Goal: Task Accomplishment & Management: Manage account settings

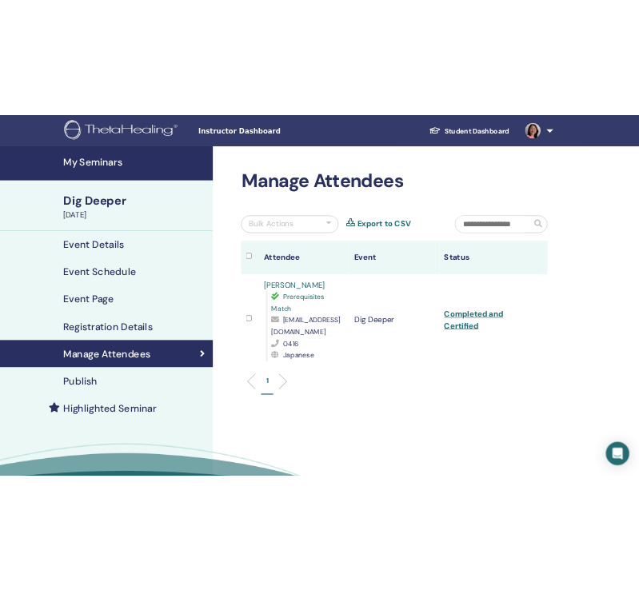
scroll to position [9, 0]
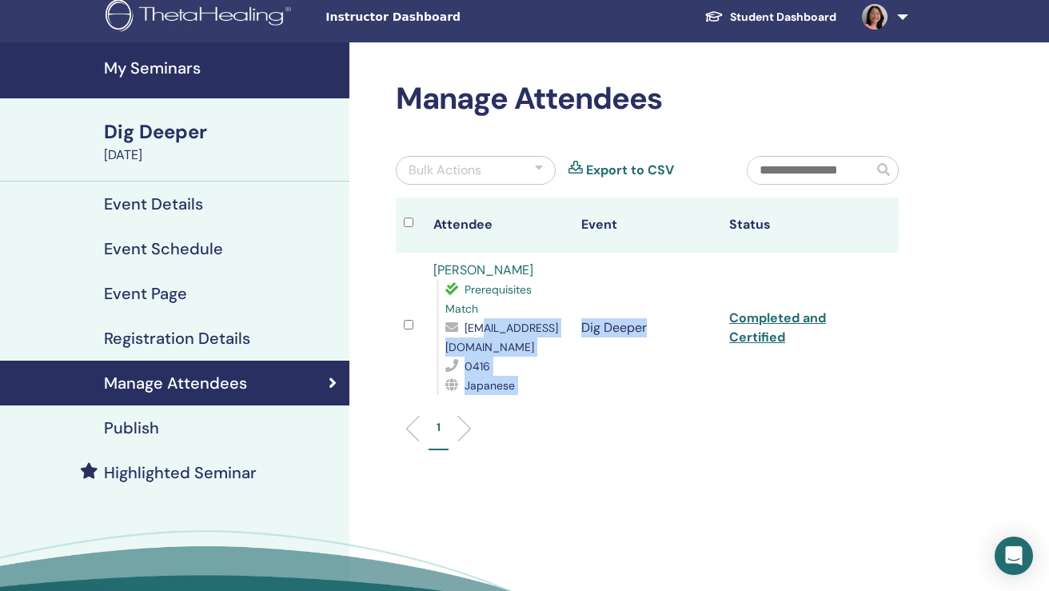
drag, startPoint x: 574, startPoint y: 347, endPoint x: 465, endPoint y: 348, distance: 109.6
click at [465, 348] on tr "Hiroko Okuyama Prerequisites Match hokuyama@hotmail.com 0416 Japanese Dig Deepe…" at bounding box center [647, 328] width 503 height 150
click at [442, 346] on div "Prerequisites Match hokuyama@hotmail.com 0416 Japanese" at bounding box center [501, 337] width 129 height 115
drag, startPoint x: 445, startPoint y: 348, endPoint x: 573, endPoint y: 350, distance: 128.0
click at [558, 350] on span "hokuyama@hotmail.com" at bounding box center [501, 338] width 113 height 34
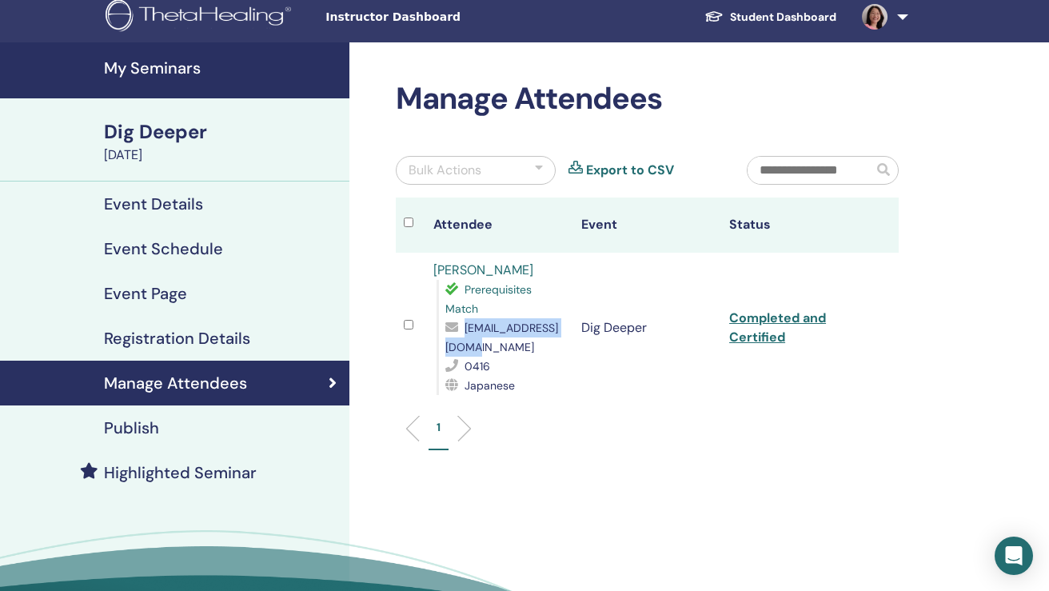
copy span "hokuyama@hotmail.com"
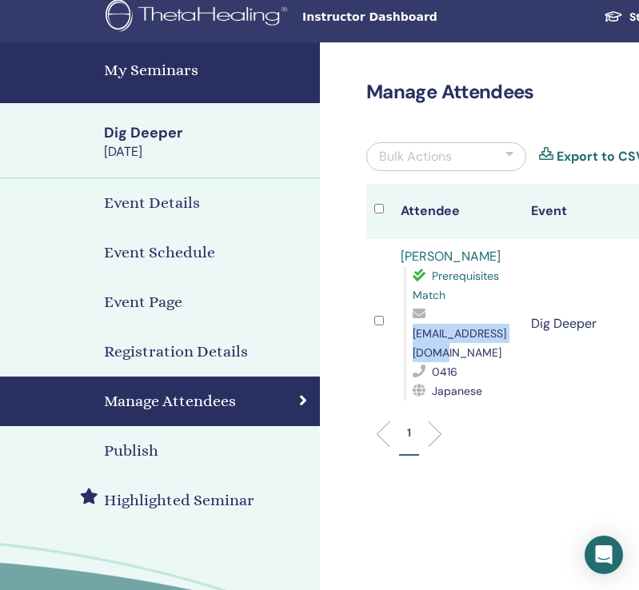
click at [157, 74] on h4 "My Seminars" at bounding box center [207, 70] width 206 height 24
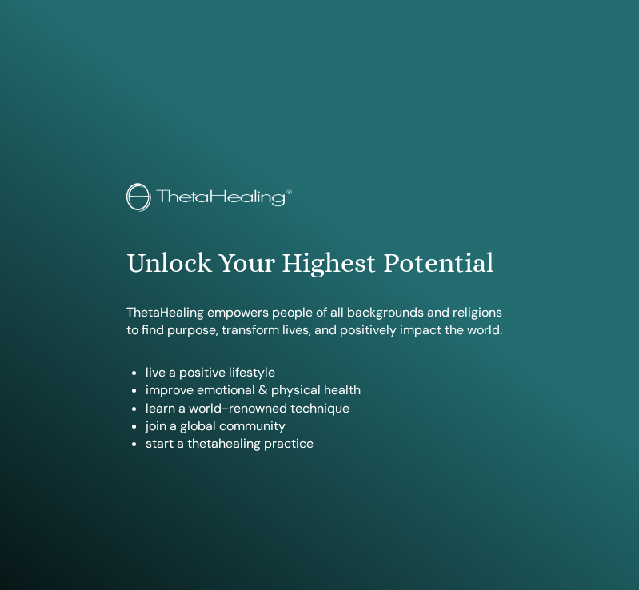
scroll to position [859, 0]
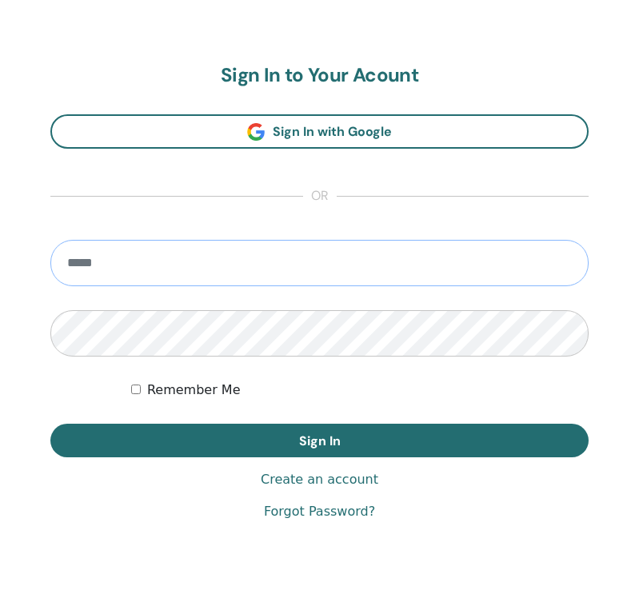
type input "**********"
click at [319, 440] on button "Sign In" at bounding box center [319, 441] width 538 height 34
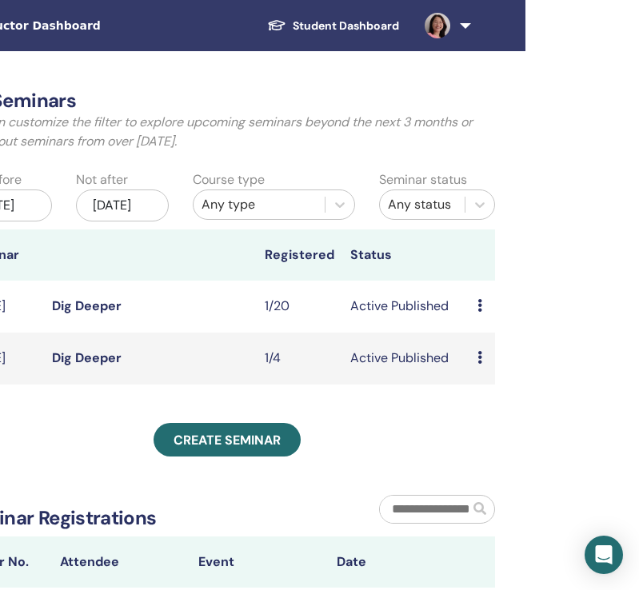
scroll to position [0, 337]
click at [477, 364] on icon at bounding box center [479, 357] width 5 height 13
click at [488, 433] on link "Attendees" at bounding box center [492, 433] width 61 height 17
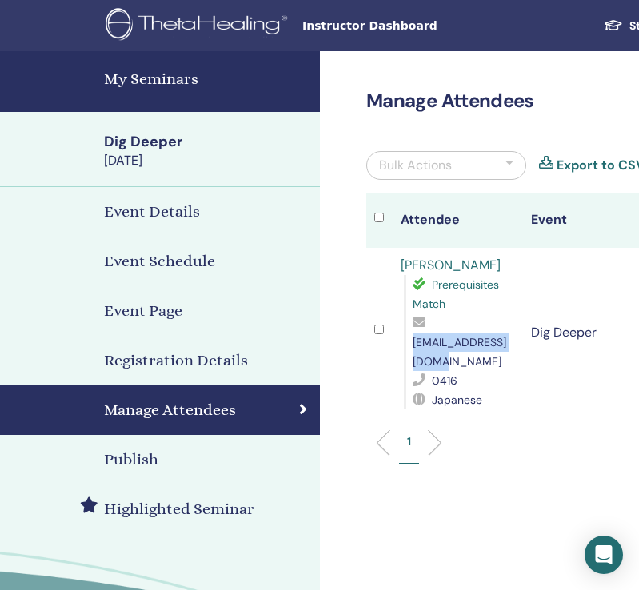
drag, startPoint x: 412, startPoint y: 342, endPoint x: 538, endPoint y: 346, distance: 126.4
click at [506, 346] on span "hokuyama@hotmail.com" at bounding box center [460, 352] width 94 height 34
copy span "hokuyama@hotmail.com"
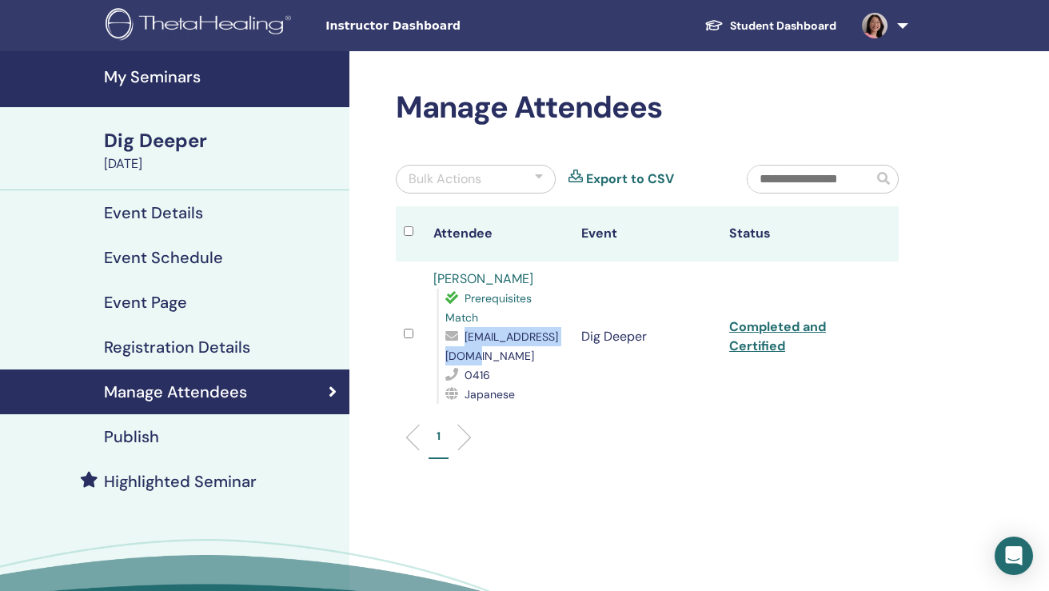
copy span "hokuyama@hotmail.com"
click at [181, 69] on h4 "My Seminars" at bounding box center [222, 76] width 236 height 19
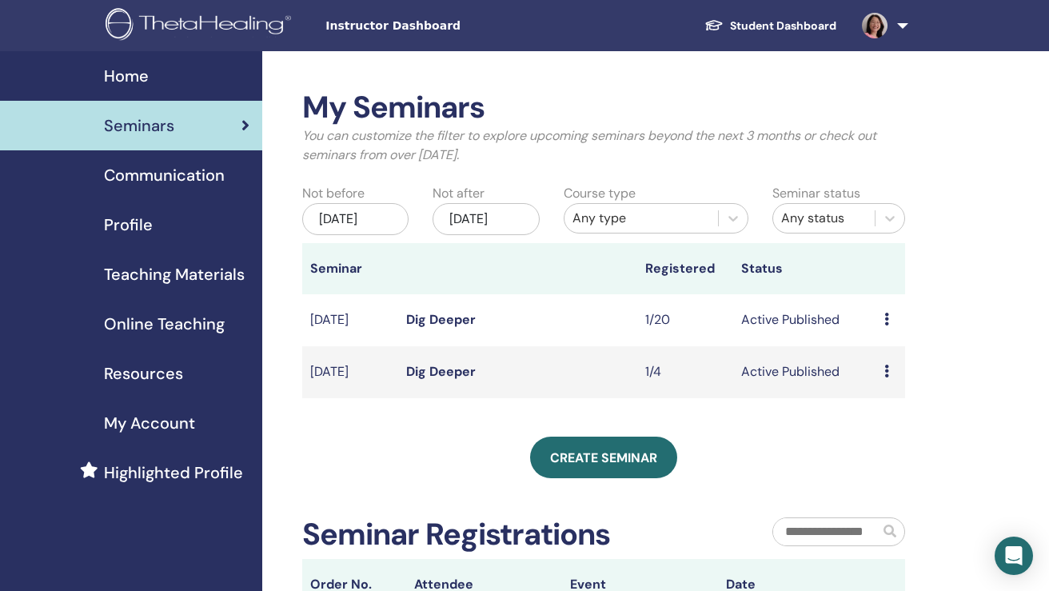
click at [887, 326] on icon at bounding box center [887, 319] width 5 height 13
click at [884, 402] on link "Attendees" at bounding box center [892, 396] width 61 height 17
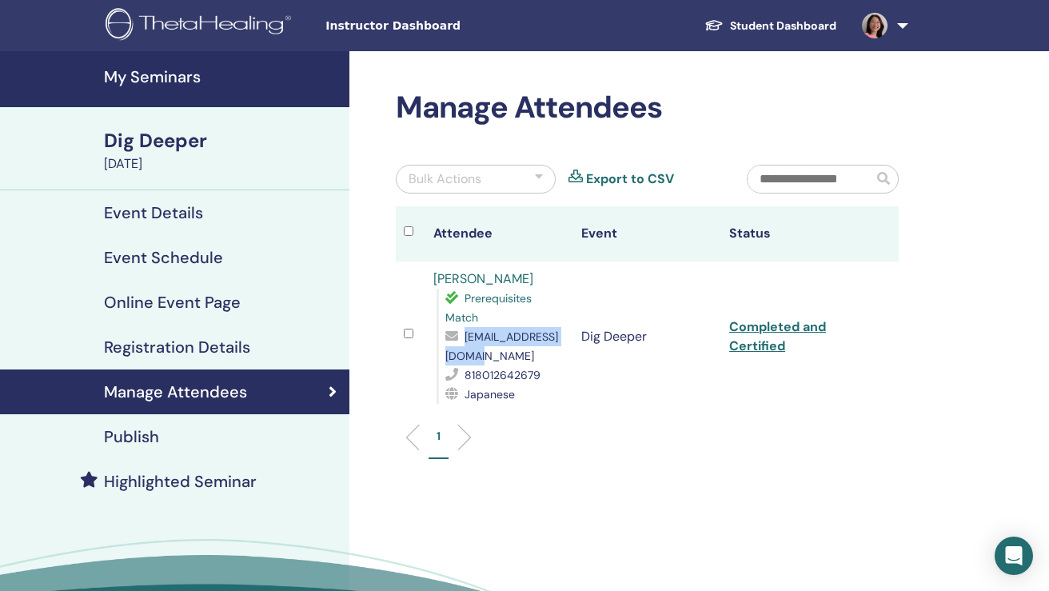
drag, startPoint x: 447, startPoint y: 356, endPoint x: 575, endPoint y: 356, distance: 128.0
click at [558, 356] on span "miusakura26@gmail.com" at bounding box center [501, 347] width 113 height 34
copy span "miusakura26@gmail.com"
